Goal: Use online tool/utility: Utilize a website feature to perform a specific function

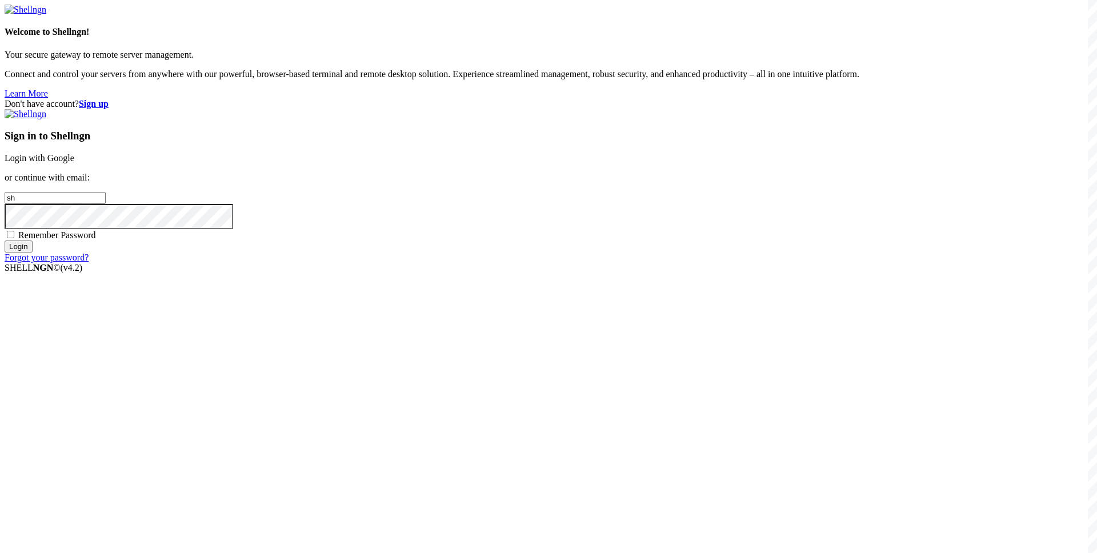
type input "s"
type input "[EMAIL_ADDRESS][DOMAIN_NAME]"
click at [96, 240] on span "Remember Password" at bounding box center [57, 235] width 78 height 10
click at [14, 238] on input "Remember Password" at bounding box center [10, 234] width 7 height 7
checkbox input "true"
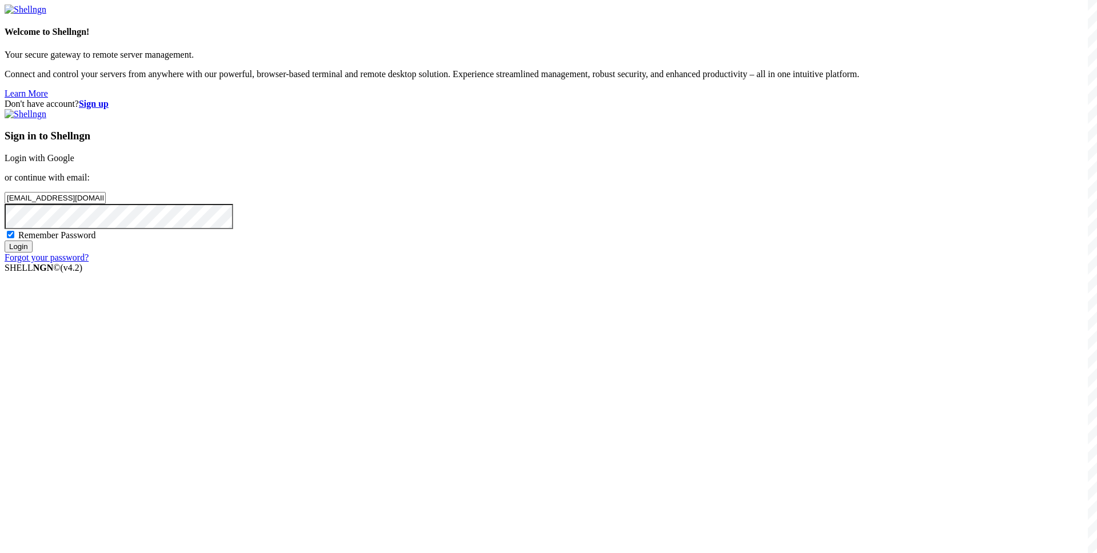
click at [33, 253] on input "Login" at bounding box center [19, 247] width 28 height 12
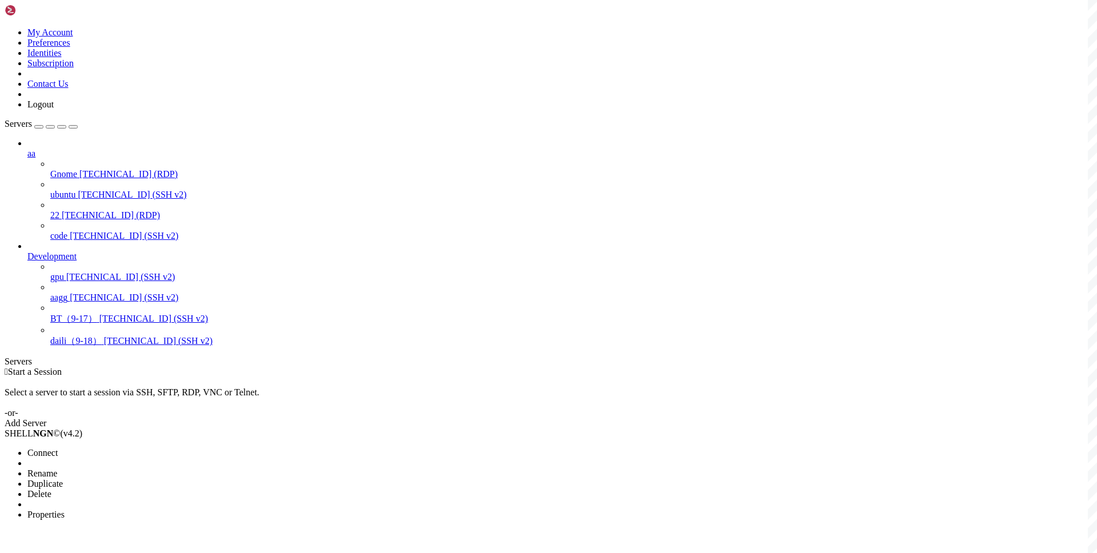
click at [58, 448] on span "Connect" at bounding box center [42, 453] width 30 height 10
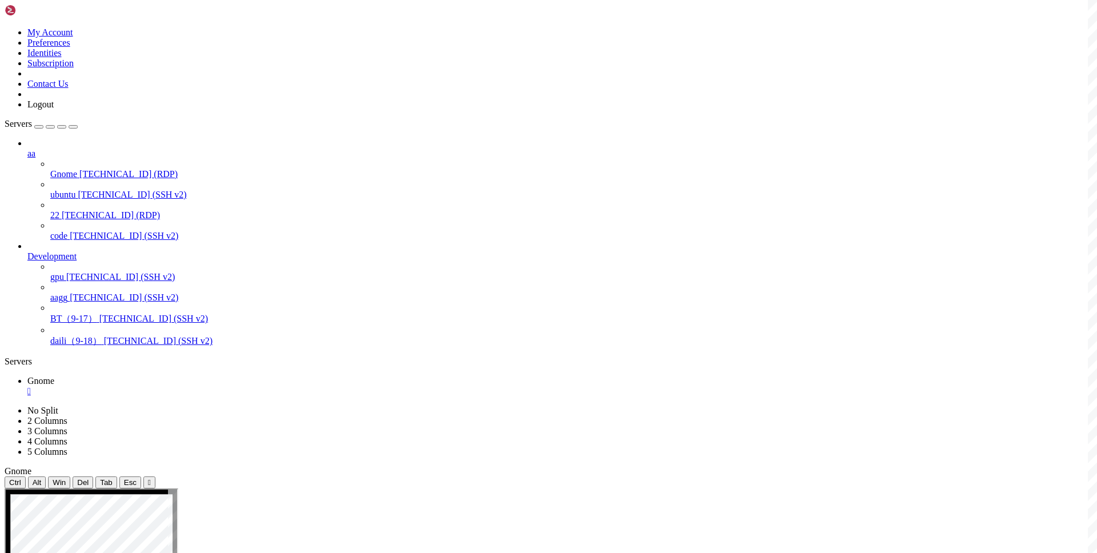
drag, startPoint x: 442, startPoint y: 868, endPoint x: 356, endPoint y: 792, distance: 115.0
drag, startPoint x: 458, startPoint y: 868, endPoint x: 357, endPoint y: 832, distance: 106.6
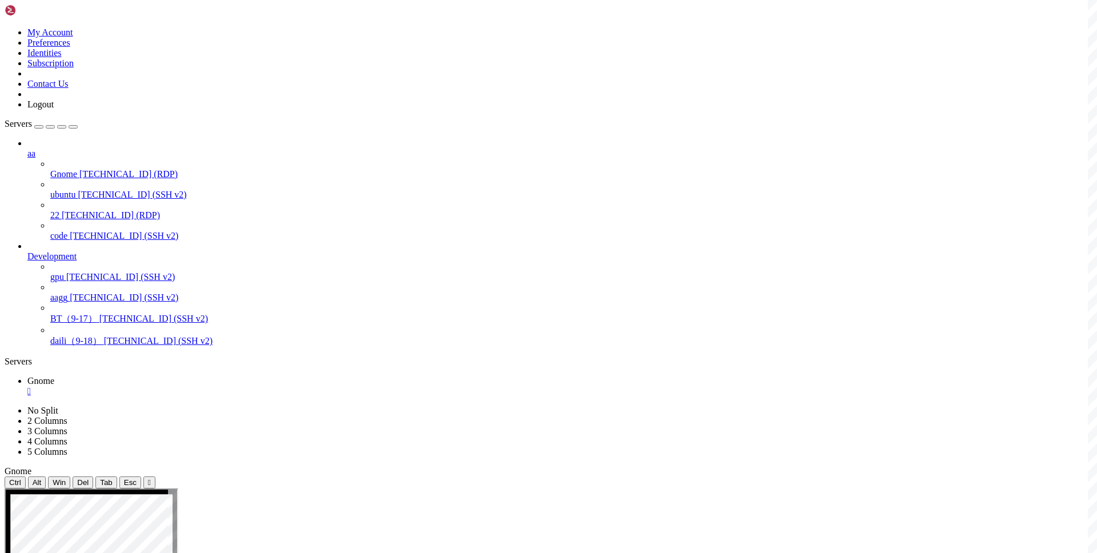
click at [196, 386] on div "" at bounding box center [559, 391] width 1065 height 10
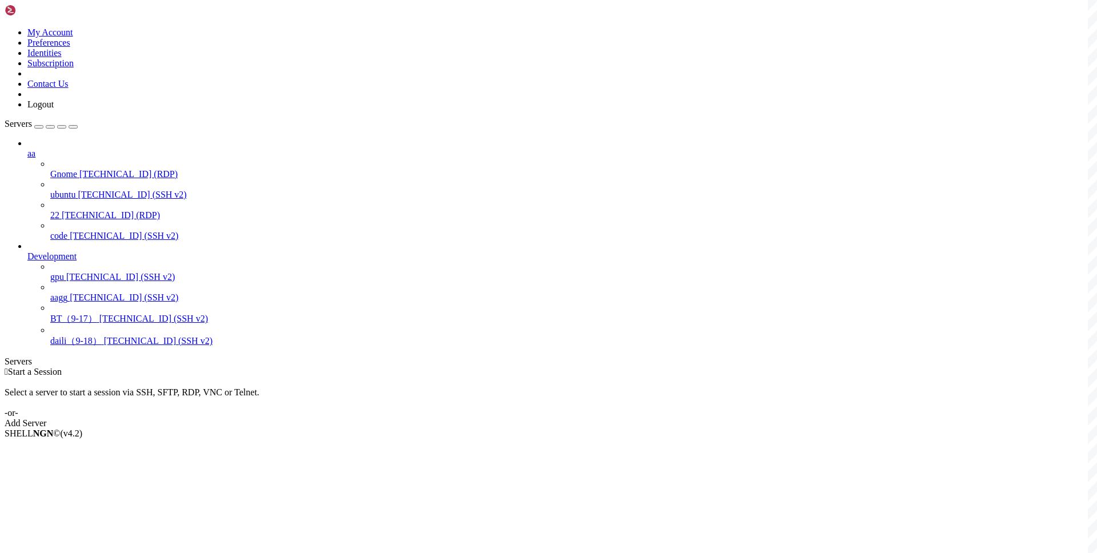
click at [470, 367] on div " Start a Session Select a server to start a session via SSH, SFTP, RDP, VNC or…" at bounding box center [549, 398] width 1088 height 62
